Goal: Task Accomplishment & Management: Manage account settings

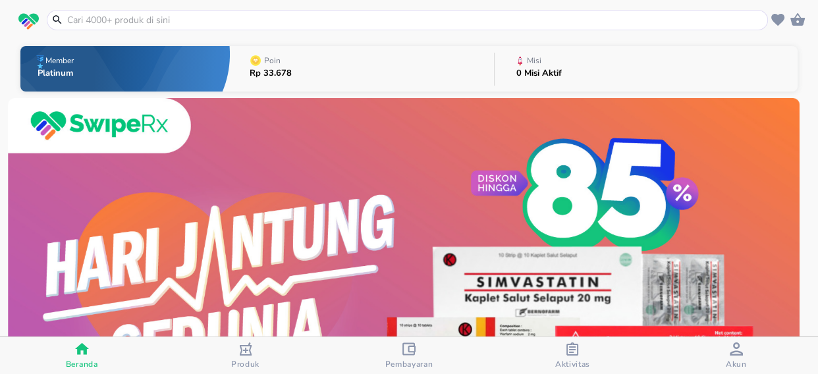
click at [407, 355] on icon "button" at bounding box center [408, 348] width 13 height 13
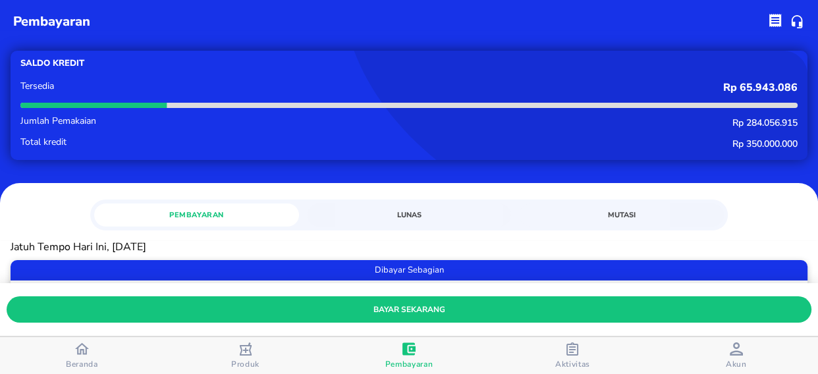
scroll to position [119, 0]
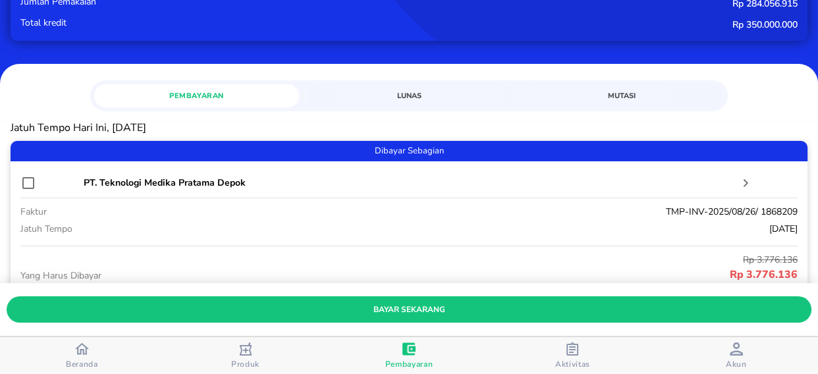
click at [29, 184] on input "checkbox" at bounding box center [28, 183] width 16 height 16
checkbox input "true"
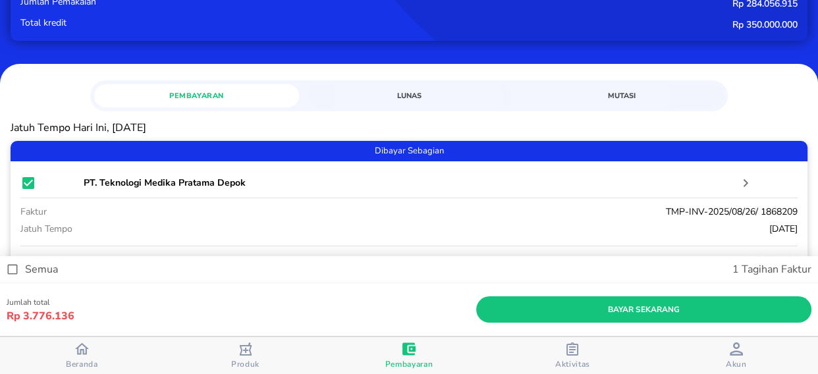
scroll to position [239, 0]
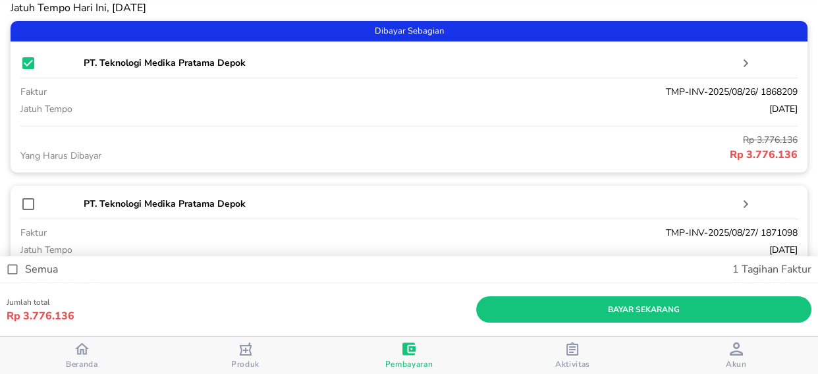
click at [26, 204] on input "checkbox" at bounding box center [28, 204] width 16 height 16
checkbox input "true"
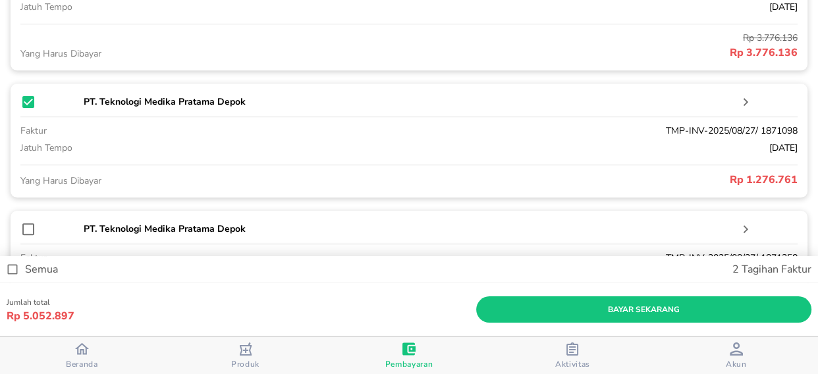
scroll to position [419, 0]
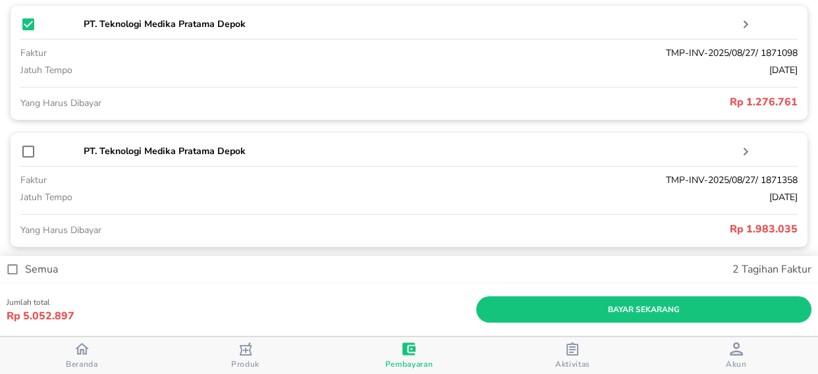
click at [28, 151] on input "checkbox" at bounding box center [28, 151] width 16 height 16
checkbox input "true"
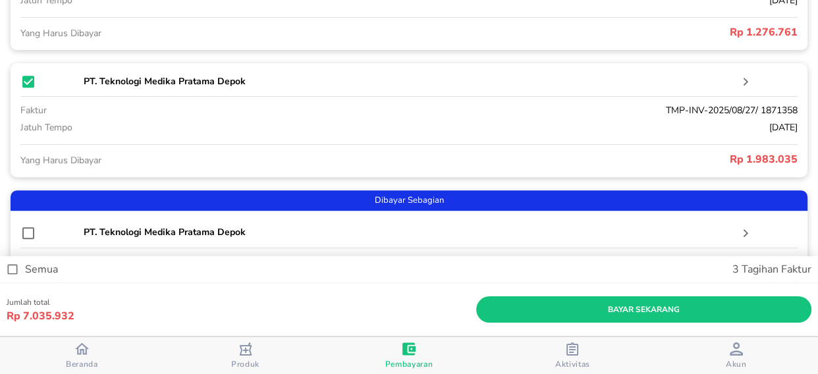
scroll to position [538, 0]
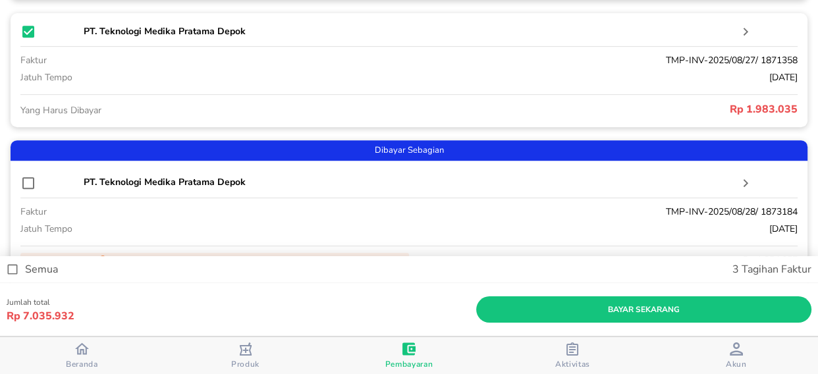
click at [26, 182] on input "checkbox" at bounding box center [28, 183] width 16 height 16
checkbox input "true"
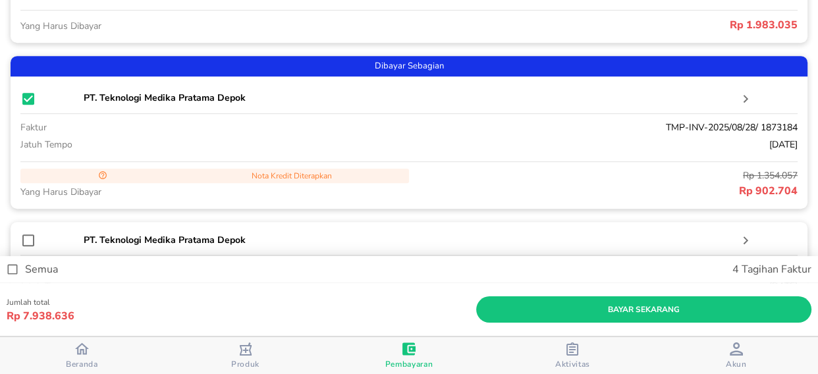
scroll to position [717, 0]
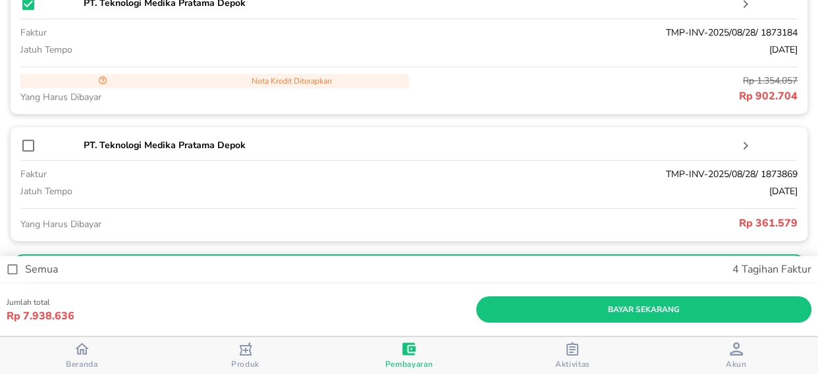
click at [24, 144] on input "checkbox" at bounding box center [28, 146] width 16 height 16
checkbox input "true"
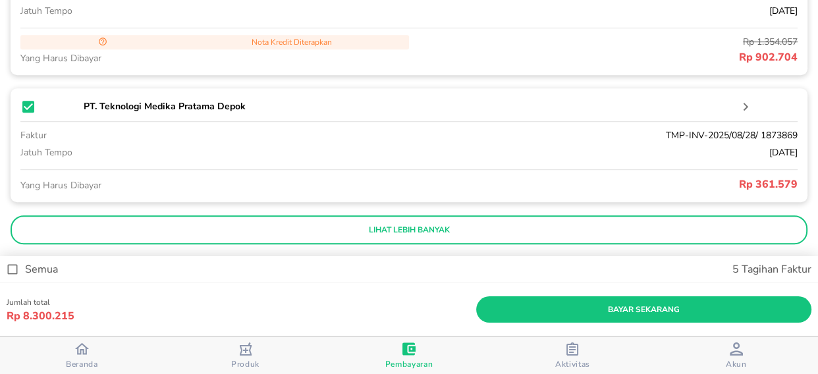
scroll to position [777, 0]
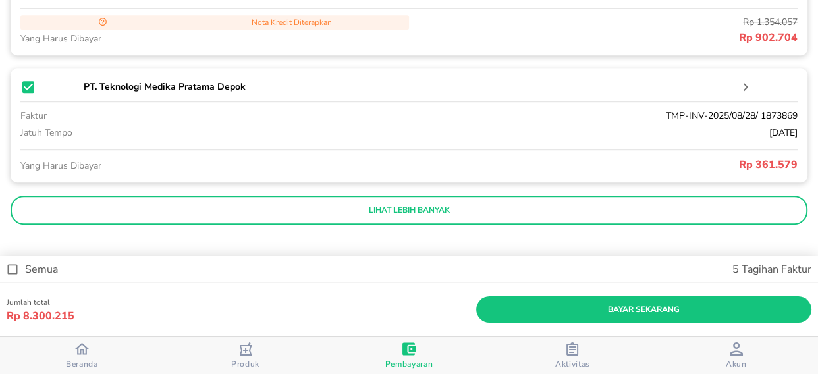
click at [284, 199] on button "lihat lebih banyak" at bounding box center [409, 209] width 796 height 29
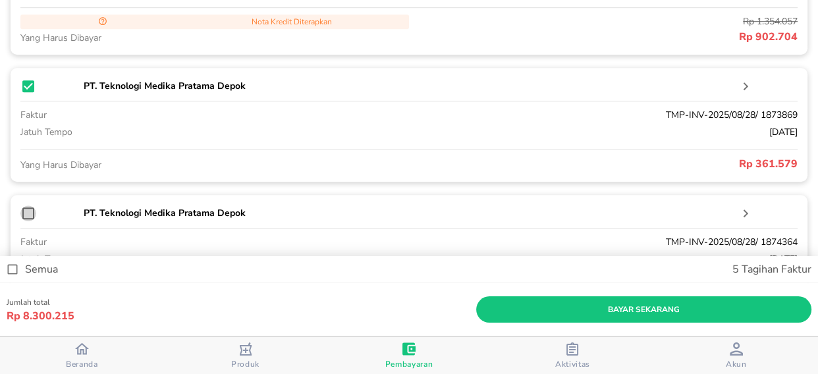
click at [28, 213] on input "checkbox" at bounding box center [28, 213] width 16 height 16
checkbox input "true"
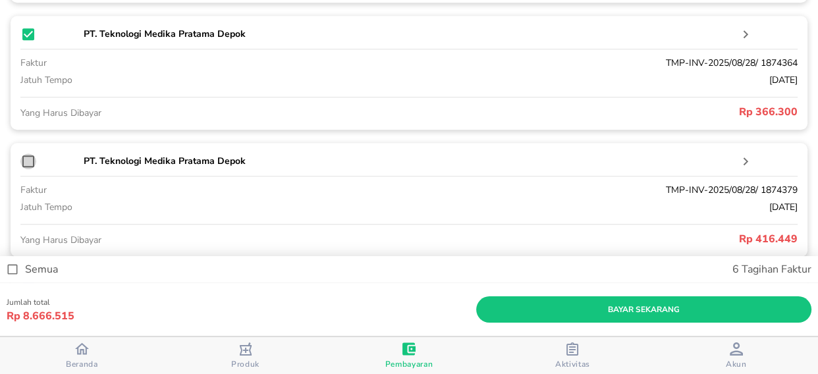
click at [27, 163] on input "checkbox" at bounding box center [28, 161] width 16 height 16
checkbox input "true"
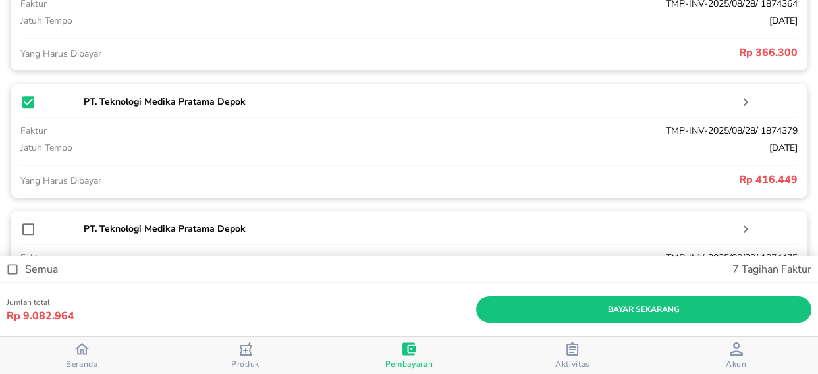
scroll to position [1076, 0]
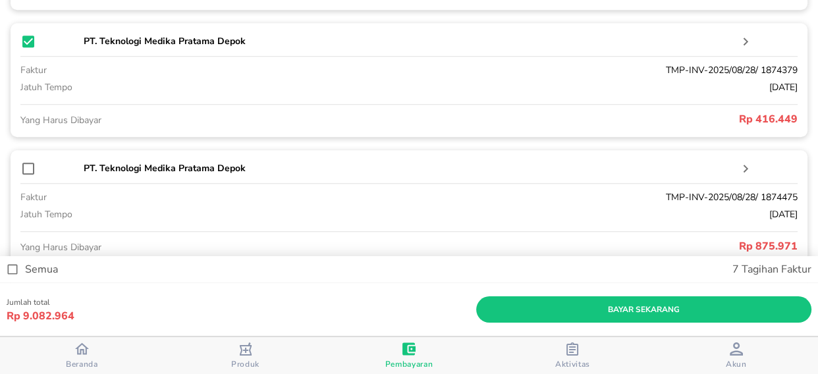
click at [25, 172] on input "checkbox" at bounding box center [28, 169] width 16 height 16
checkbox input "true"
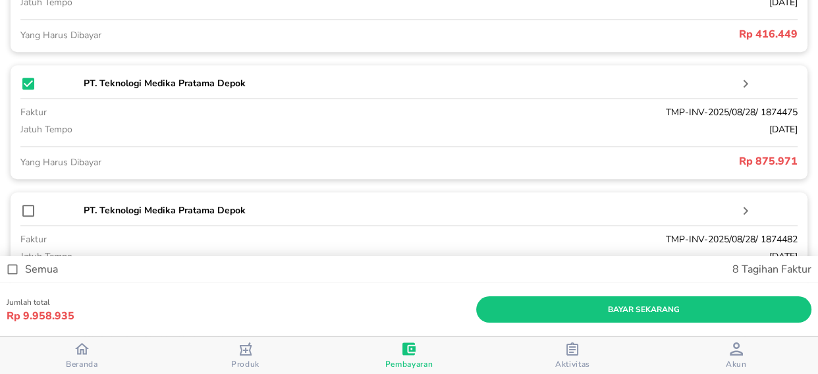
scroll to position [1255, 0]
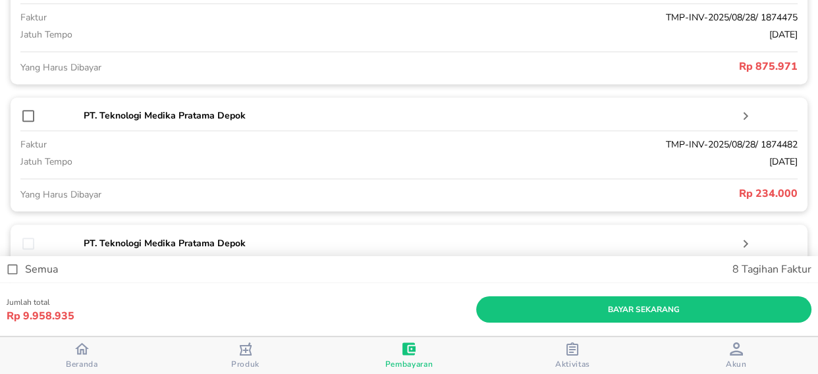
click at [26, 118] on input "checkbox" at bounding box center [28, 116] width 16 height 16
checkbox input "true"
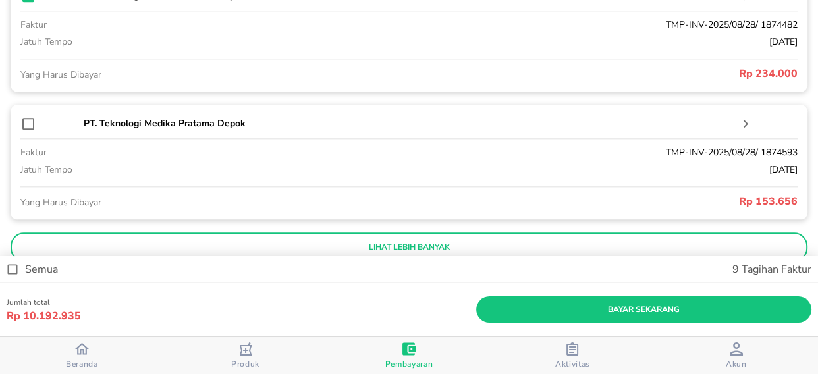
click at [23, 126] on input "checkbox" at bounding box center [28, 124] width 16 height 16
checkbox input "true"
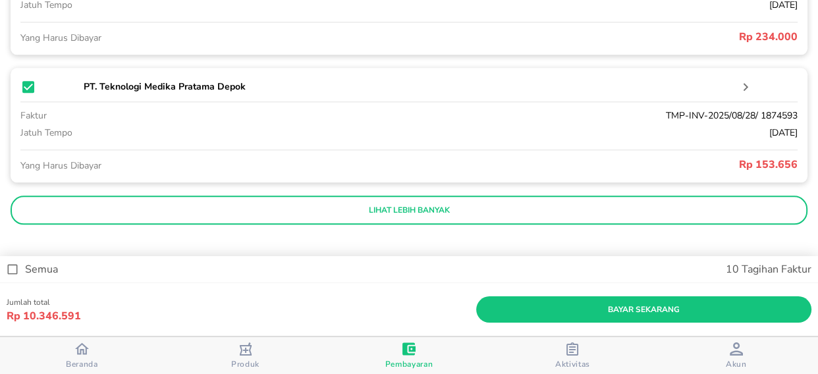
click at [332, 210] on p "lihat lebih banyak" at bounding box center [409, 210] width 778 height 11
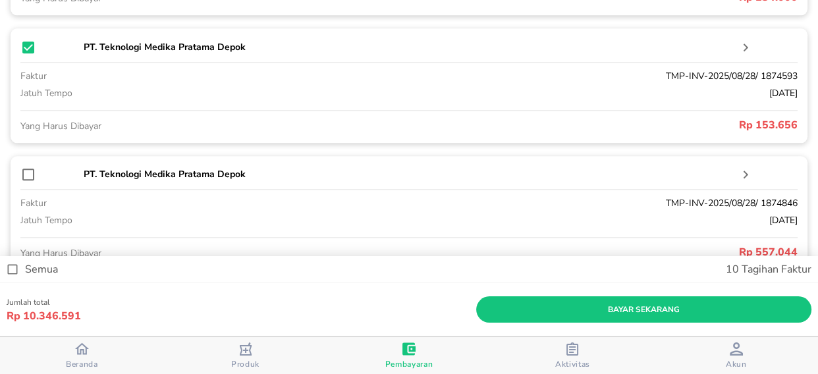
scroll to position [1472, 0]
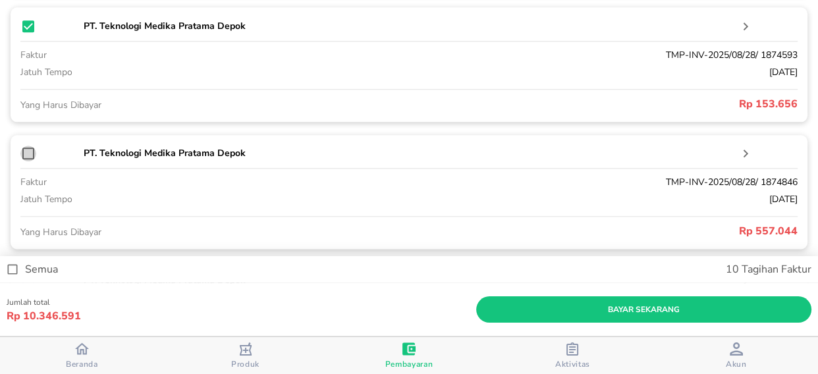
click at [24, 157] on input "checkbox" at bounding box center [28, 153] width 16 height 16
checkbox input "true"
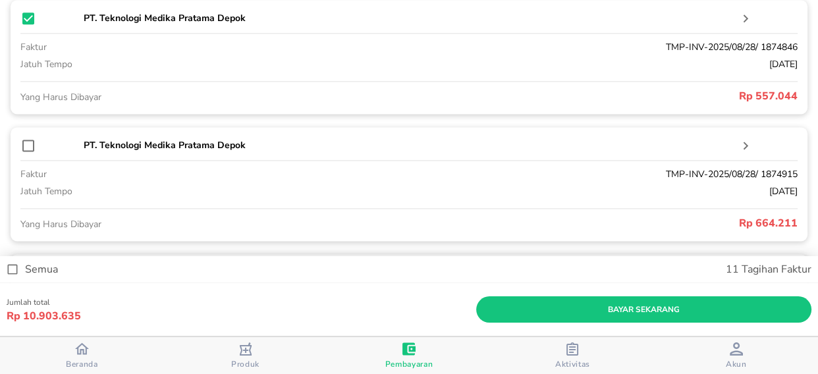
scroll to position [1652, 0]
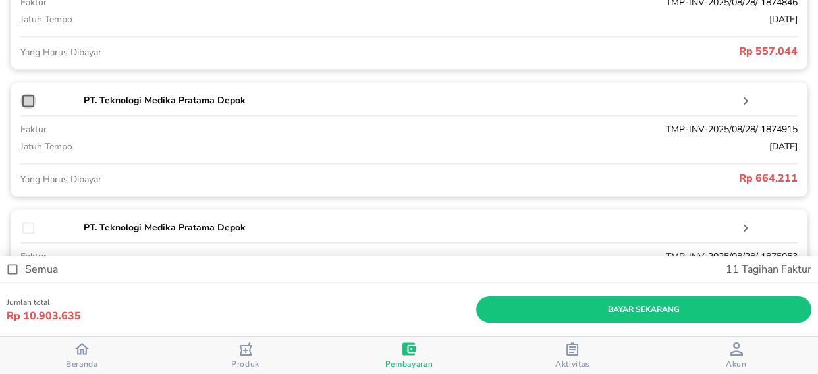
click at [24, 102] on input "checkbox" at bounding box center [28, 101] width 16 height 16
checkbox input "true"
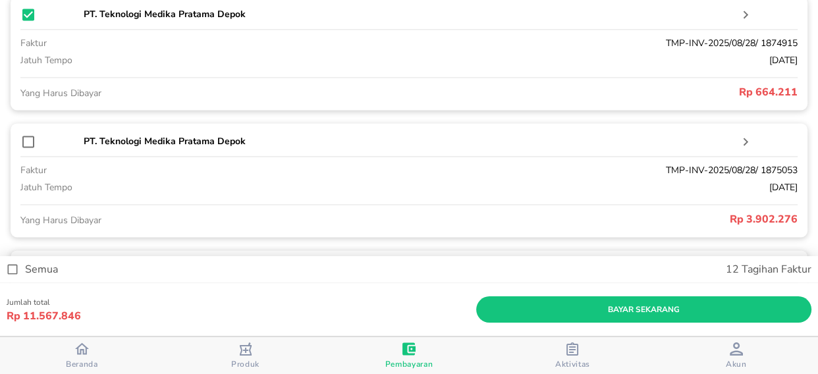
scroll to position [1831, 0]
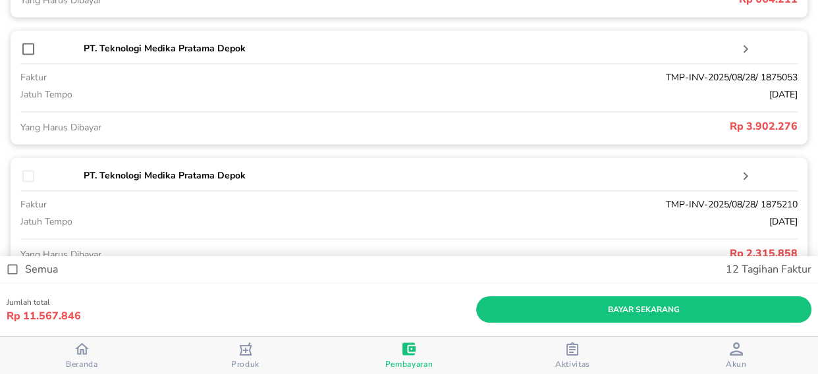
click at [25, 48] on input "checkbox" at bounding box center [28, 49] width 16 height 16
checkbox input "true"
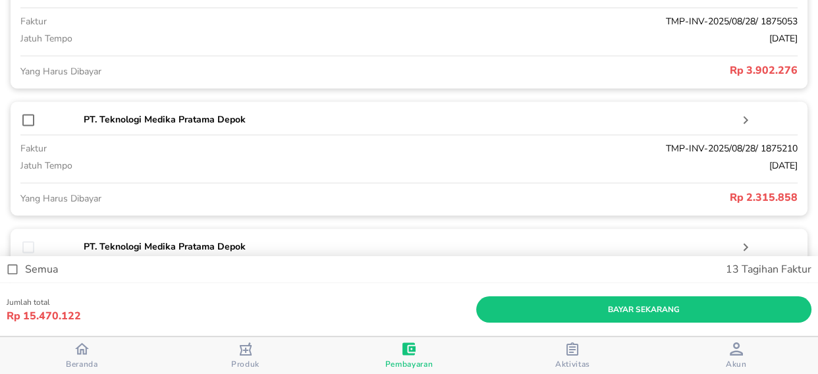
scroll to position [1951, 0]
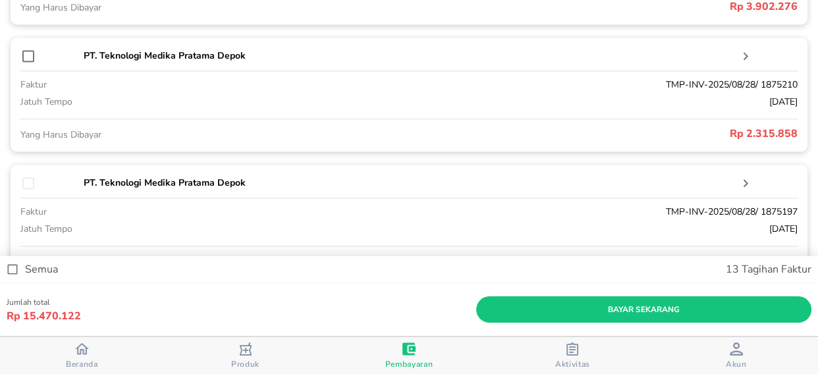
click at [27, 57] on input "checkbox" at bounding box center [28, 56] width 16 height 16
checkbox input "true"
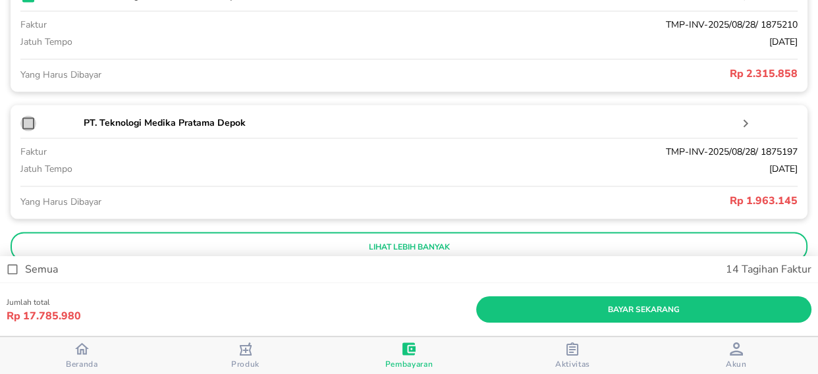
click at [26, 125] on input "checkbox" at bounding box center [28, 123] width 16 height 16
checkbox input "true"
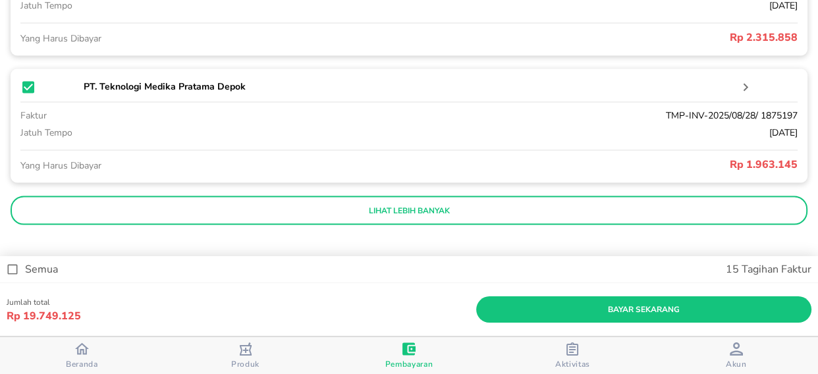
click at [363, 206] on p "lihat lebih banyak" at bounding box center [409, 210] width 778 height 11
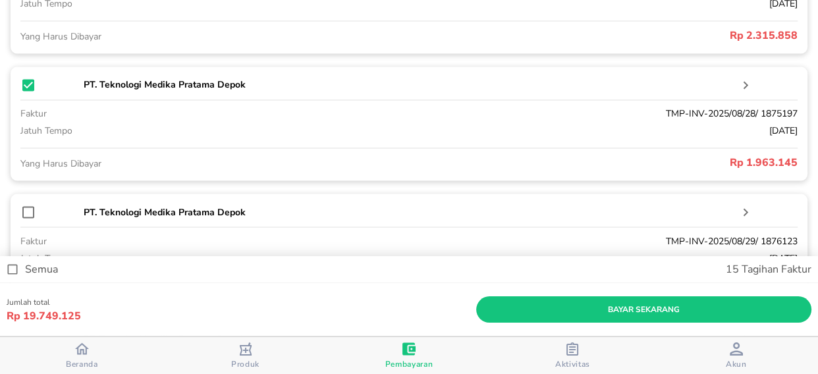
scroll to position [2169, 0]
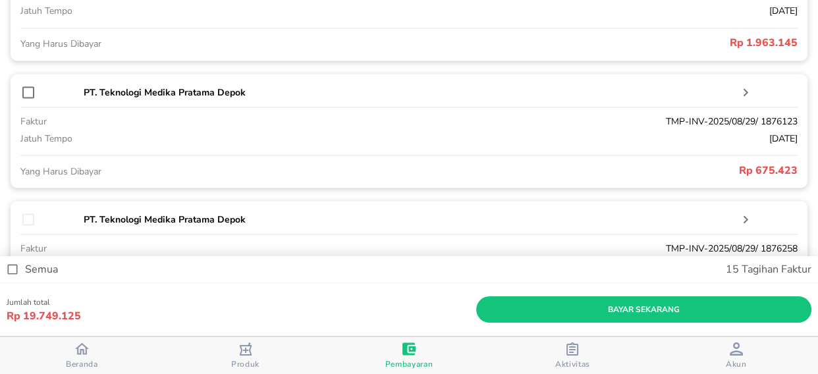
click at [28, 91] on input "checkbox" at bounding box center [28, 92] width 16 height 16
checkbox input "true"
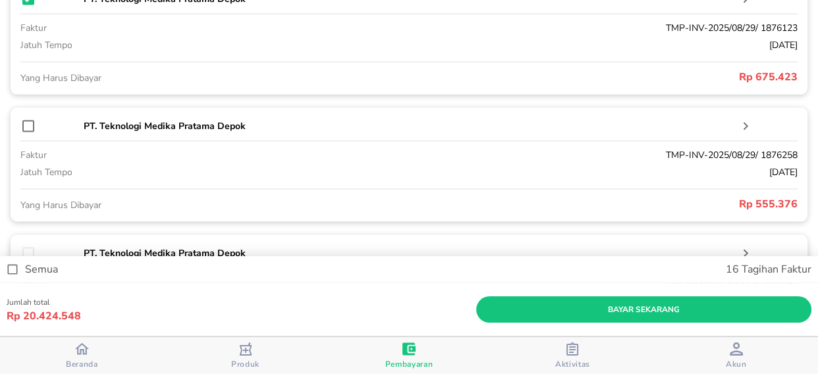
scroll to position [2289, 0]
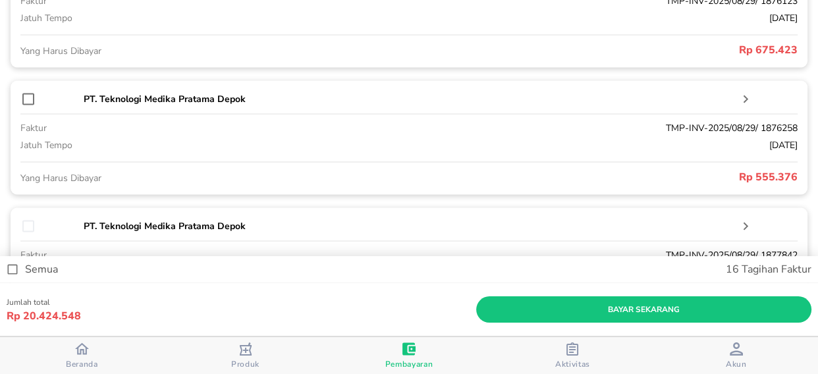
click at [27, 100] on input "checkbox" at bounding box center [28, 99] width 16 height 16
checkbox input "true"
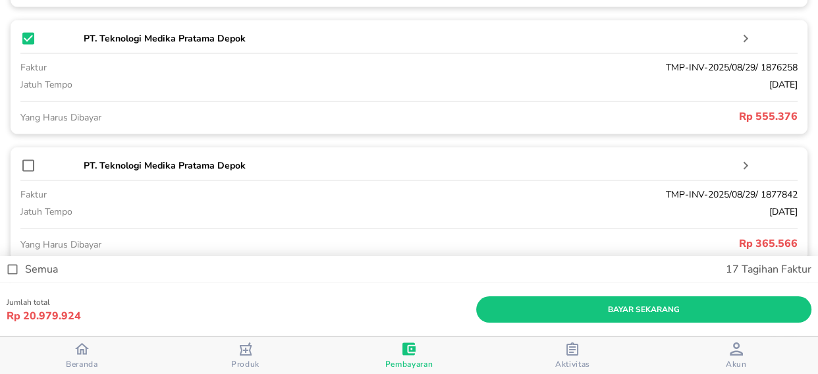
scroll to position [2408, 0]
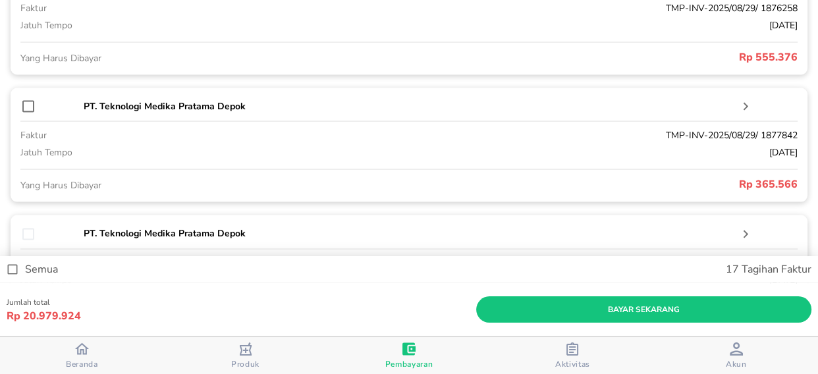
click at [26, 108] on input "checkbox" at bounding box center [28, 107] width 16 height 16
checkbox input "true"
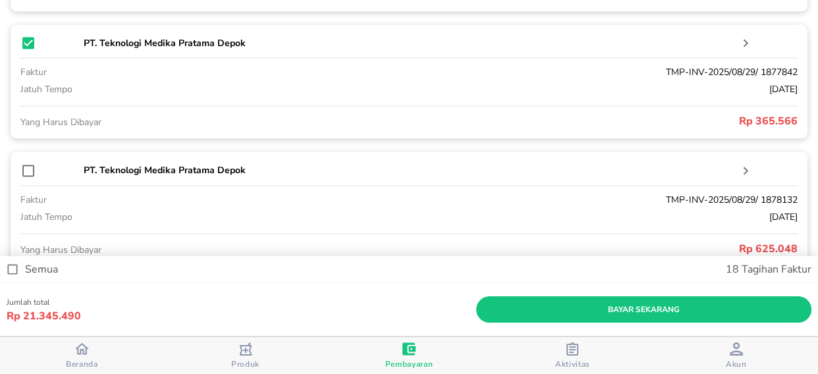
scroll to position [2528, 0]
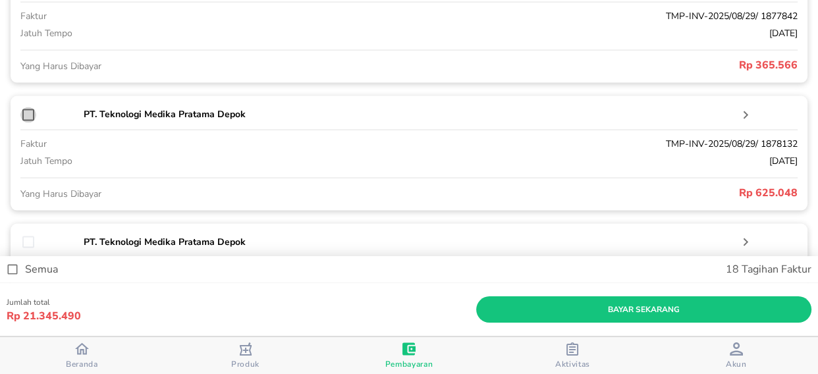
click at [28, 118] on input "checkbox" at bounding box center [28, 115] width 16 height 16
checkbox input "true"
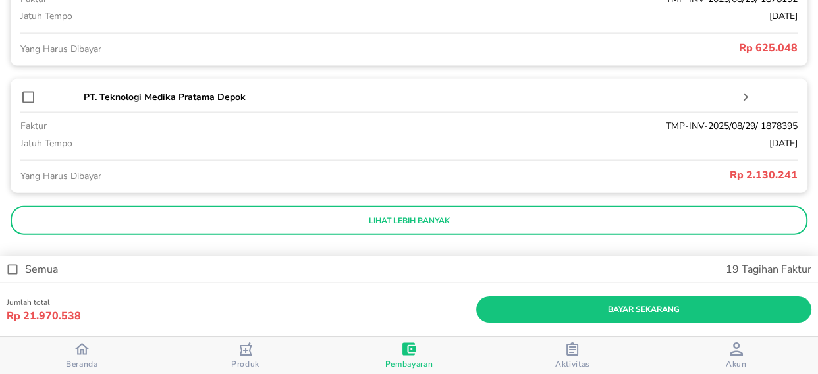
scroll to position [2686, 0]
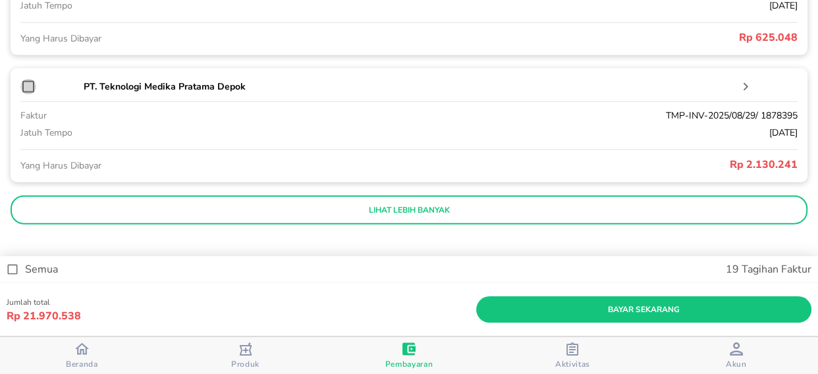
click at [27, 87] on input "checkbox" at bounding box center [28, 87] width 16 height 16
checkbox input "true"
click at [253, 206] on p "lihat lebih banyak" at bounding box center [409, 210] width 778 height 11
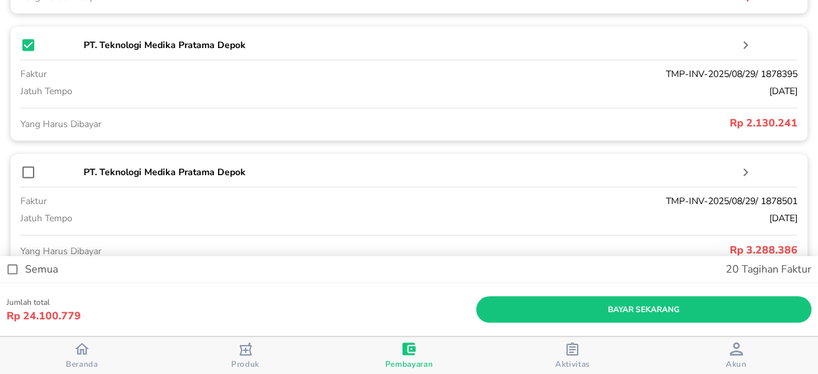
scroll to position [2745, 0]
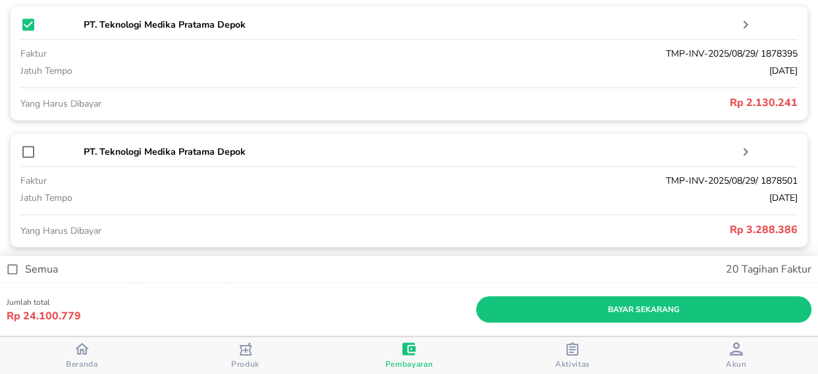
click at [26, 153] on input "checkbox" at bounding box center [28, 152] width 16 height 16
checkbox input "true"
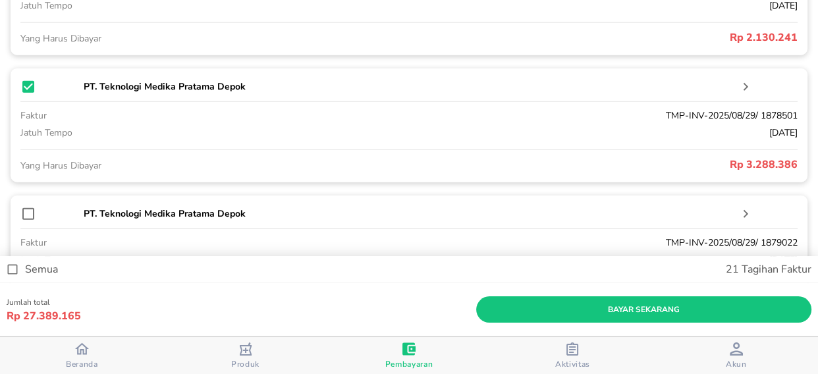
scroll to position [2865, 0]
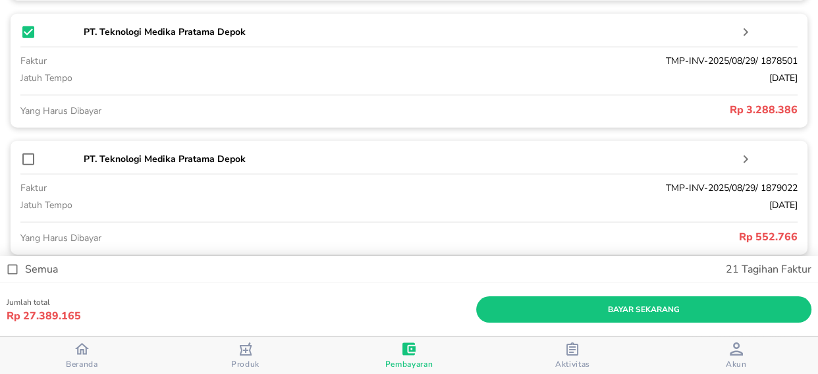
click at [31, 160] on input "checkbox" at bounding box center [28, 159] width 16 height 16
checkbox input "true"
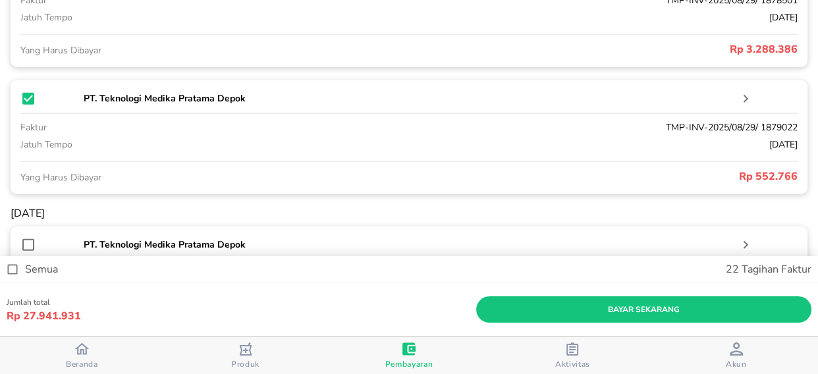
scroll to position [2984, 0]
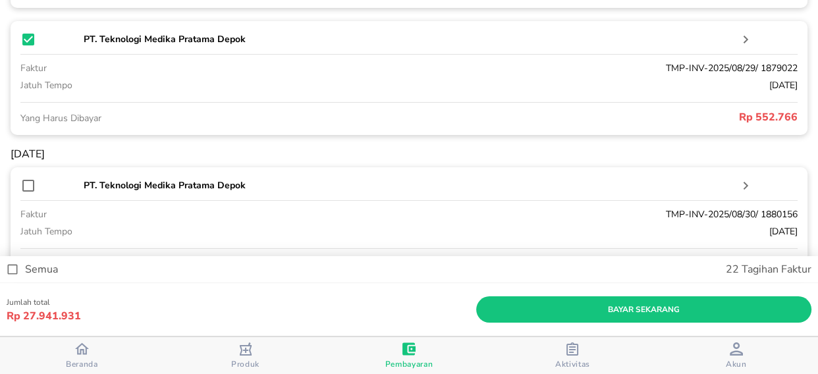
click at [30, 188] on input "checkbox" at bounding box center [28, 186] width 16 height 16
checkbox input "true"
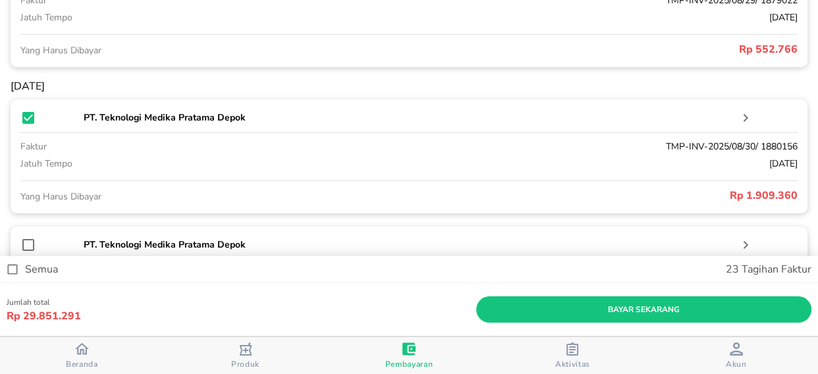
scroll to position [3104, 0]
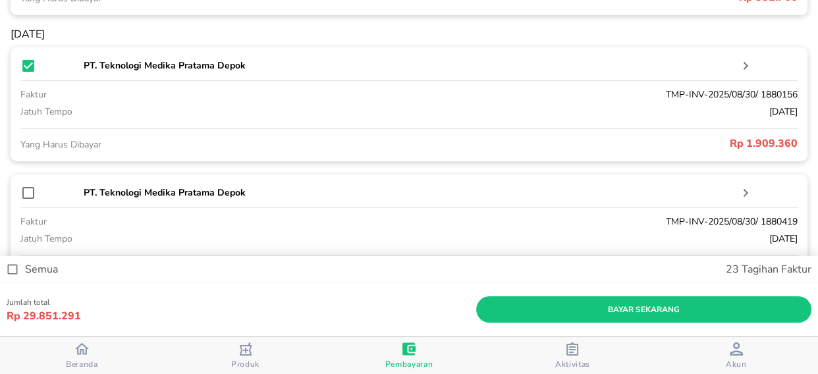
click at [27, 195] on input "checkbox" at bounding box center [28, 193] width 16 height 16
checkbox input "true"
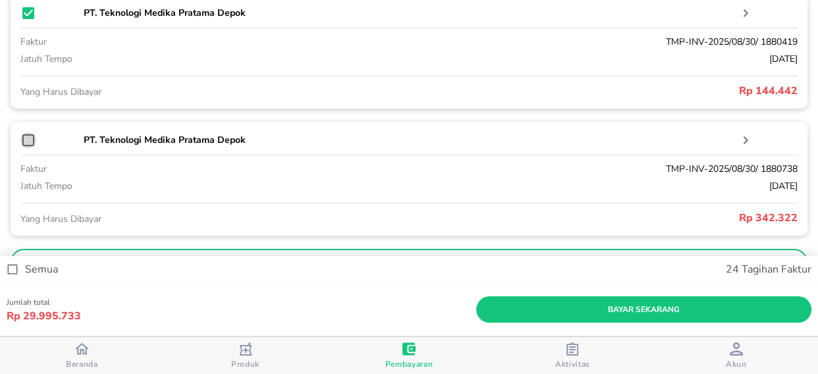
click at [22, 145] on input "checkbox" at bounding box center [28, 140] width 16 height 16
checkbox input "true"
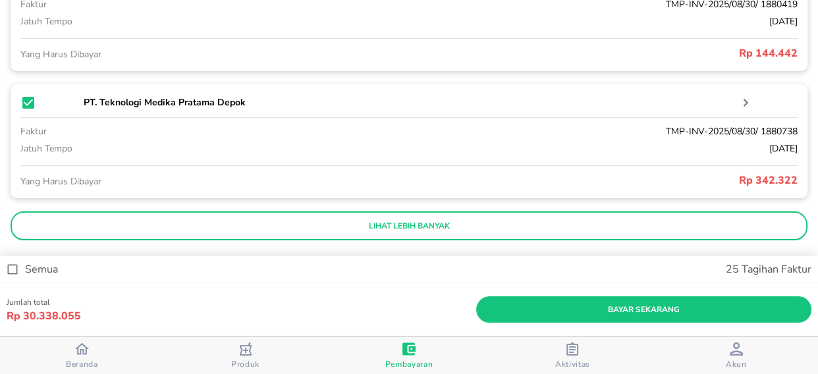
scroll to position [3341, 0]
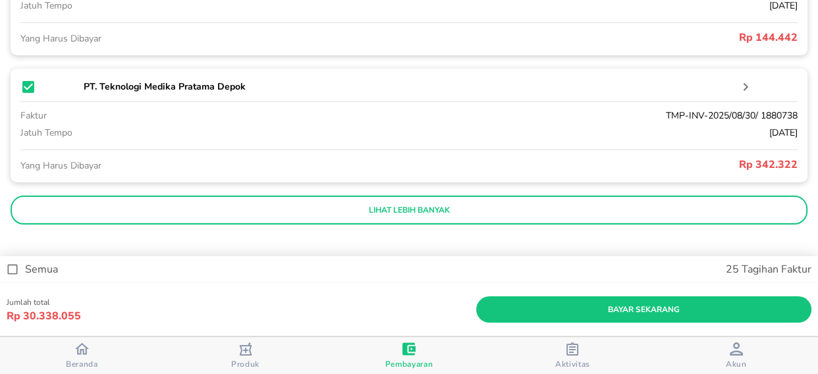
click at [317, 202] on button "lihat lebih banyak" at bounding box center [409, 209] width 796 height 29
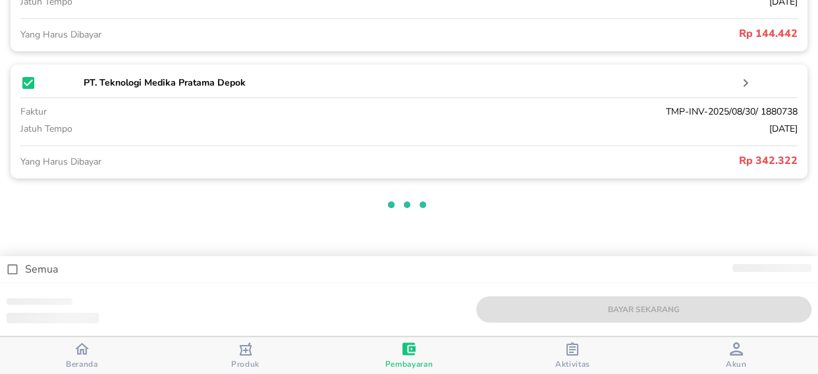
scroll to position [3461, 0]
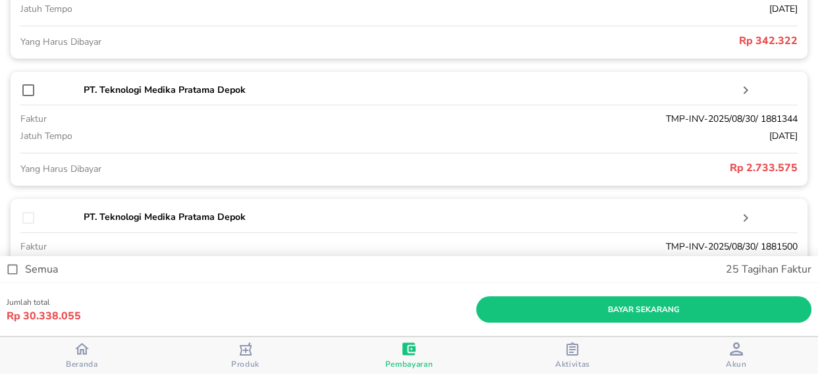
click at [26, 92] on input "checkbox" at bounding box center [28, 90] width 16 height 16
checkbox input "true"
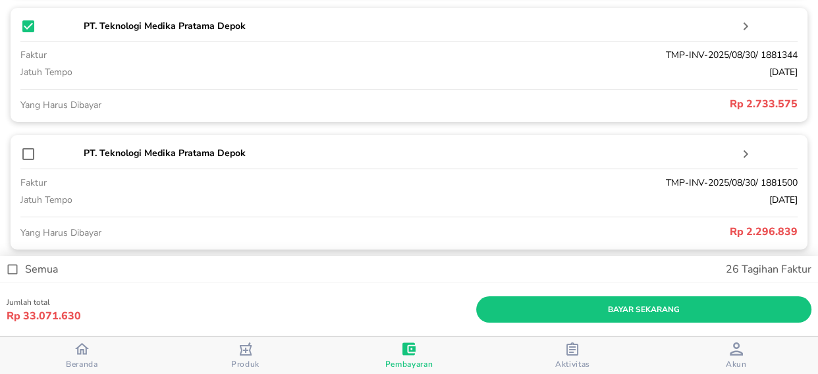
scroll to position [3581, 0]
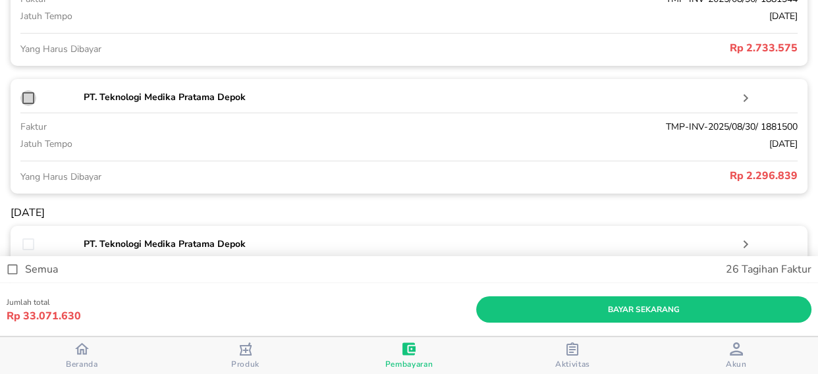
click at [26, 104] on input "checkbox" at bounding box center [28, 98] width 16 height 16
checkbox input "true"
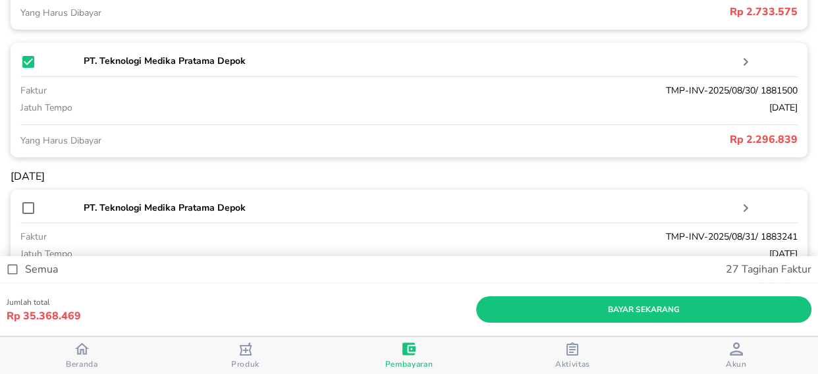
scroll to position [0, 0]
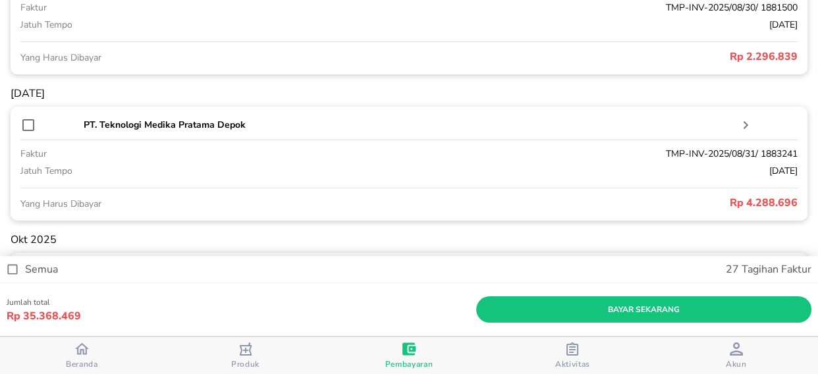
click at [25, 128] on input "checkbox" at bounding box center [28, 125] width 16 height 16
checkbox input "true"
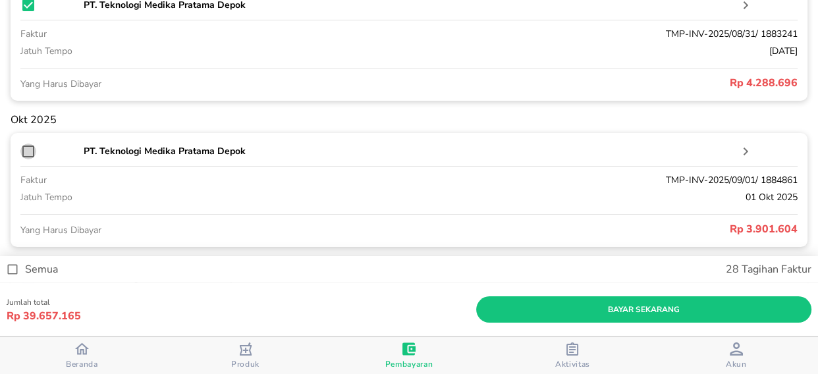
click at [26, 153] on input "checkbox" at bounding box center [28, 151] width 16 height 16
checkbox input "false"
